Goal: Task Accomplishment & Management: Complete application form

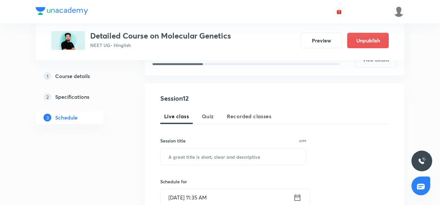
scroll to position [99, 0]
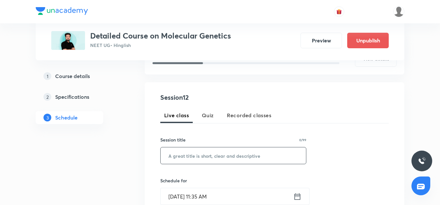
click at [187, 158] on input "text" at bounding box center [233, 156] width 145 height 17
paste input "Decoding the Genetic Code"
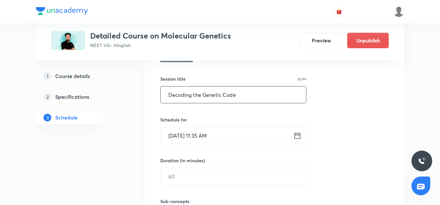
scroll to position [170, 0]
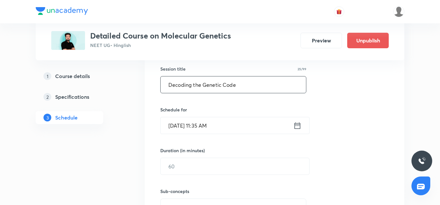
type input "Decoding the Genetic Code"
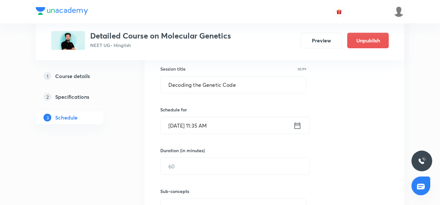
click at [188, 124] on input "Sep 1, 2025, 11:35 AM" at bounding box center [227, 125] width 133 height 17
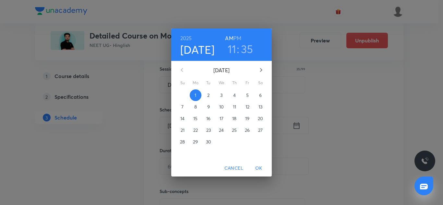
drag, startPoint x: 240, startPoint y: 36, endPoint x: 233, endPoint y: 55, distance: 20.7
click at [233, 55] on div "2025 Sep 1 11 : 35 AM PM" at bounding box center [221, 45] width 90 height 22
click at [233, 55] on h3 "11" at bounding box center [232, 49] width 9 height 14
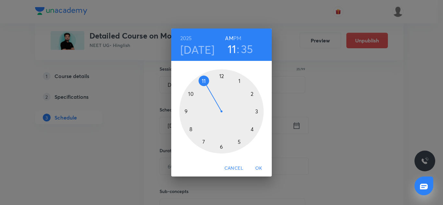
click at [240, 40] on h6 "PM" at bounding box center [238, 38] width 8 height 9
click at [238, 140] on div at bounding box center [221, 111] width 84 height 84
click at [259, 169] on span "OK" at bounding box center [259, 168] width 16 height 8
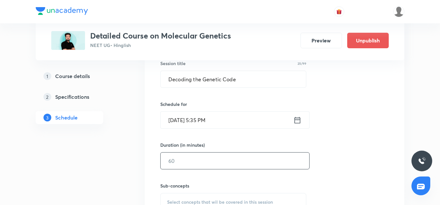
scroll to position [176, 0]
click at [215, 166] on input "text" at bounding box center [235, 160] width 149 height 17
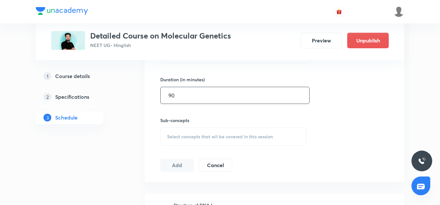
scroll to position [242, 0]
type input "90"
click at [204, 137] on span "Select concepts that wil be covered in this session" at bounding box center [220, 136] width 106 height 5
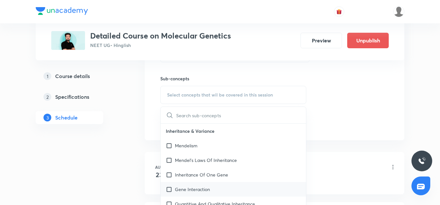
scroll to position [27, 0]
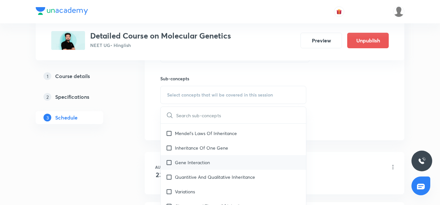
click at [201, 161] on p "Gene Interaction" at bounding box center [192, 162] width 35 height 7
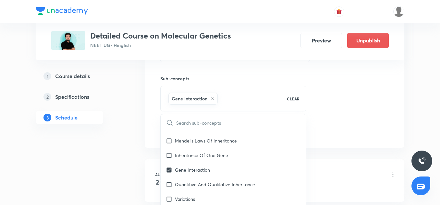
click at [228, 102] on div "Gene Interaction" at bounding box center [223, 98] width 113 height 15
click at [242, 98] on div "Gene Interaction" at bounding box center [223, 98] width 113 height 15
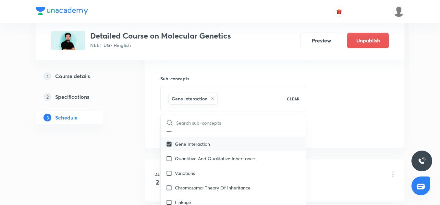
scroll to position [55, 0]
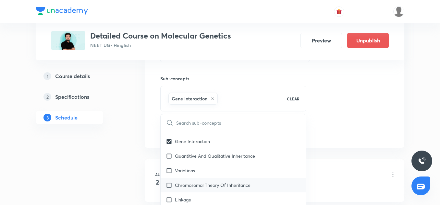
click at [227, 187] on p "Chromosomal Theory Of Inheritance" at bounding box center [213, 185] width 76 height 7
checkbox input "true"
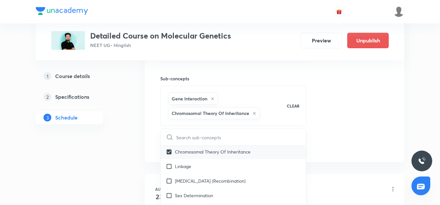
scroll to position [104, 0]
click at [359, 125] on div "Session 12 Live class Quiz Recorded classes Session title 25/99 Decoding the Ge…" at bounding box center [274, 30] width 228 height 243
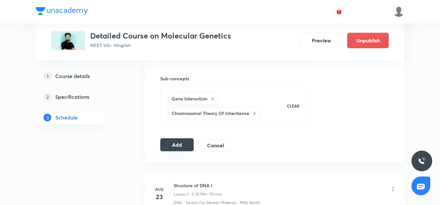
click at [180, 144] on button "Add" at bounding box center [176, 144] width 33 height 13
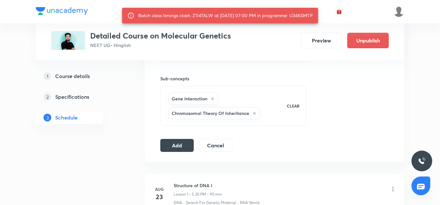
click at [307, 15] on div "Batch class timings clash. Z1I4TALW at 01 Sep 2025 07:00 PM in programme: U34KS…" at bounding box center [225, 16] width 174 height 12
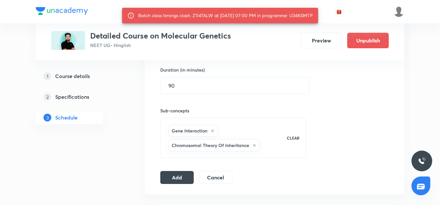
scroll to position [248, 0]
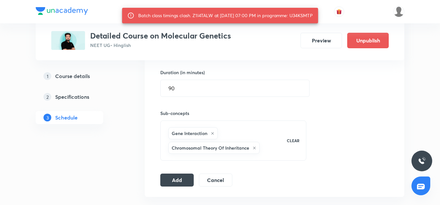
drag, startPoint x: 307, startPoint y: 15, endPoint x: 341, endPoint y: 134, distance: 123.6
click at [341, 134] on div "Session 12 Live class Quiz Recorded classes Session title 25/99 Decoding the Ge…" at bounding box center [274, 65] width 228 height 243
click at [182, 87] on input "90" at bounding box center [235, 88] width 149 height 17
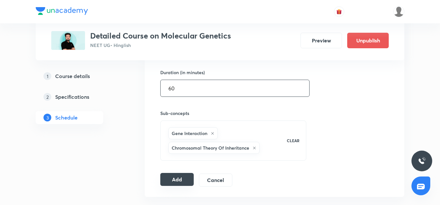
type input "60"
click at [185, 175] on button "Add" at bounding box center [176, 179] width 33 height 13
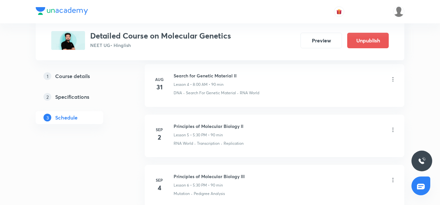
scroll to position [544, 0]
